Goal: Task Accomplishment & Management: Use online tool/utility

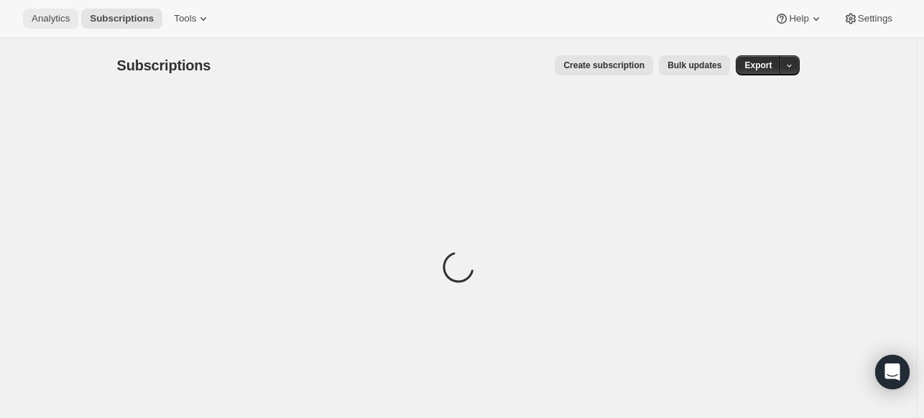
click at [55, 21] on span "Analytics" at bounding box center [51, 19] width 38 height 12
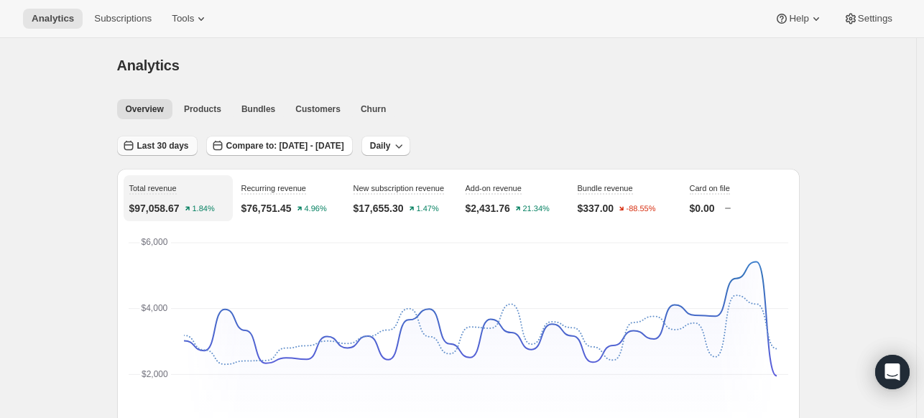
click at [169, 144] on span "Last 30 days" at bounding box center [163, 146] width 52 height 12
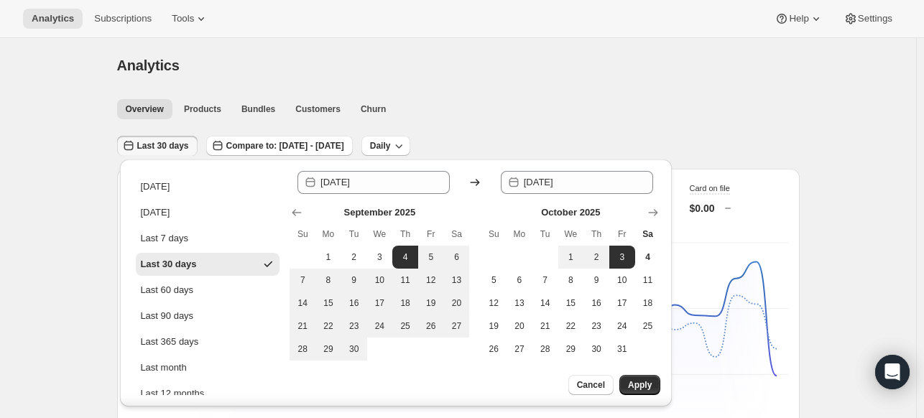
click at [241, 58] on div "Analytics" at bounding box center [458, 65] width 683 height 20
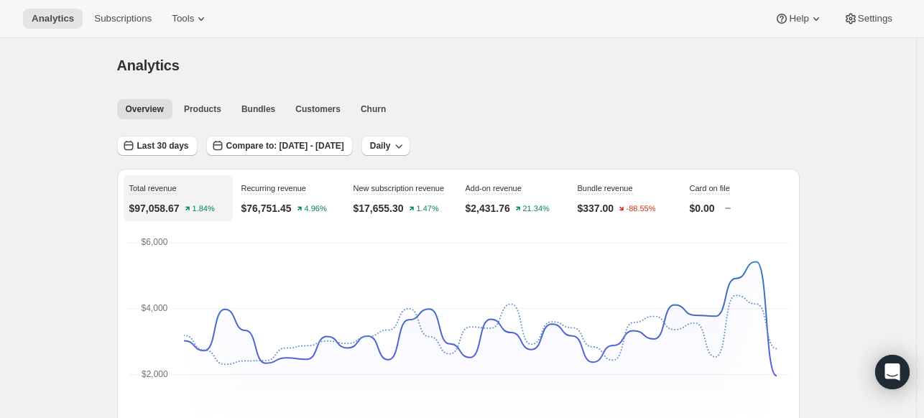
drag, startPoint x: 916, startPoint y: 147, endPoint x: 901, endPoint y: 144, distance: 14.7
